Goal: Task Accomplishment & Management: Manage account settings

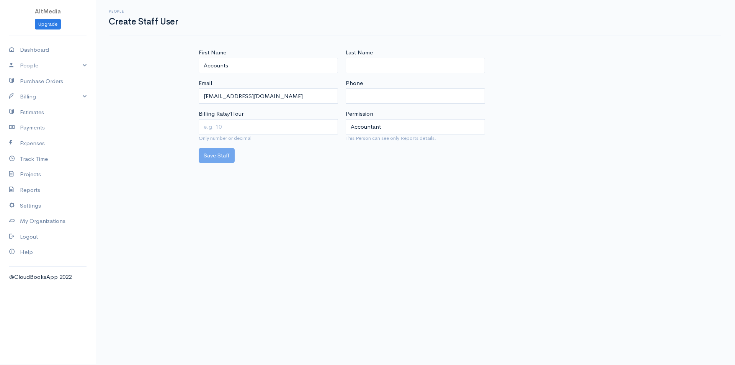
select select "8"
click at [212, 158] on div "Save Staff" at bounding box center [415, 156] width 441 height 16
drag, startPoint x: 55, startPoint y: 65, endPoint x: 50, endPoint y: 67, distance: 5.1
click at [54, 65] on link "People" at bounding box center [48, 66] width 96 height 16
click at [30, 103] on link "Staff Users" at bounding box center [48, 108] width 96 height 14
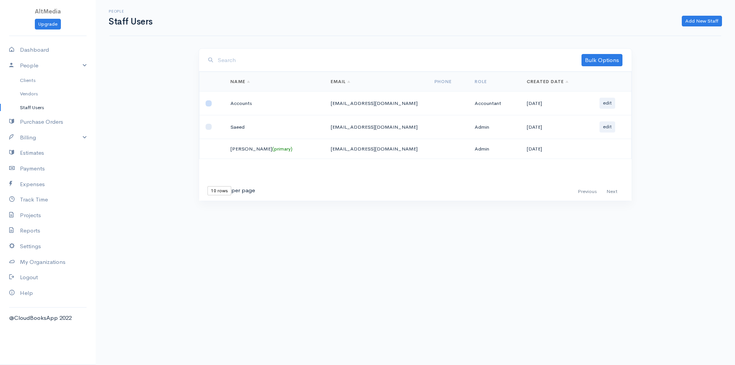
click at [209, 105] on input "checkbox" at bounding box center [208, 103] width 6 height 6
checkbox input "true"
click at [596, 62] on link "Bulk Options" at bounding box center [601, 60] width 41 height 12
click at [595, 92] on link "Send Invitation" at bounding box center [591, 89] width 60 height 13
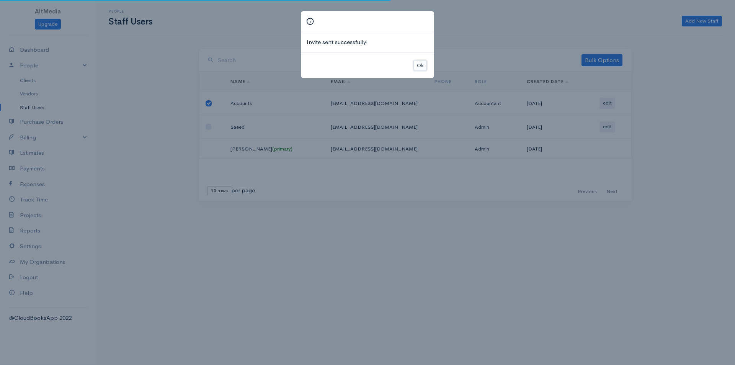
click at [419, 64] on button "Ok" at bounding box center [419, 65] width 13 height 11
